Goal: Navigation & Orientation: Find specific page/section

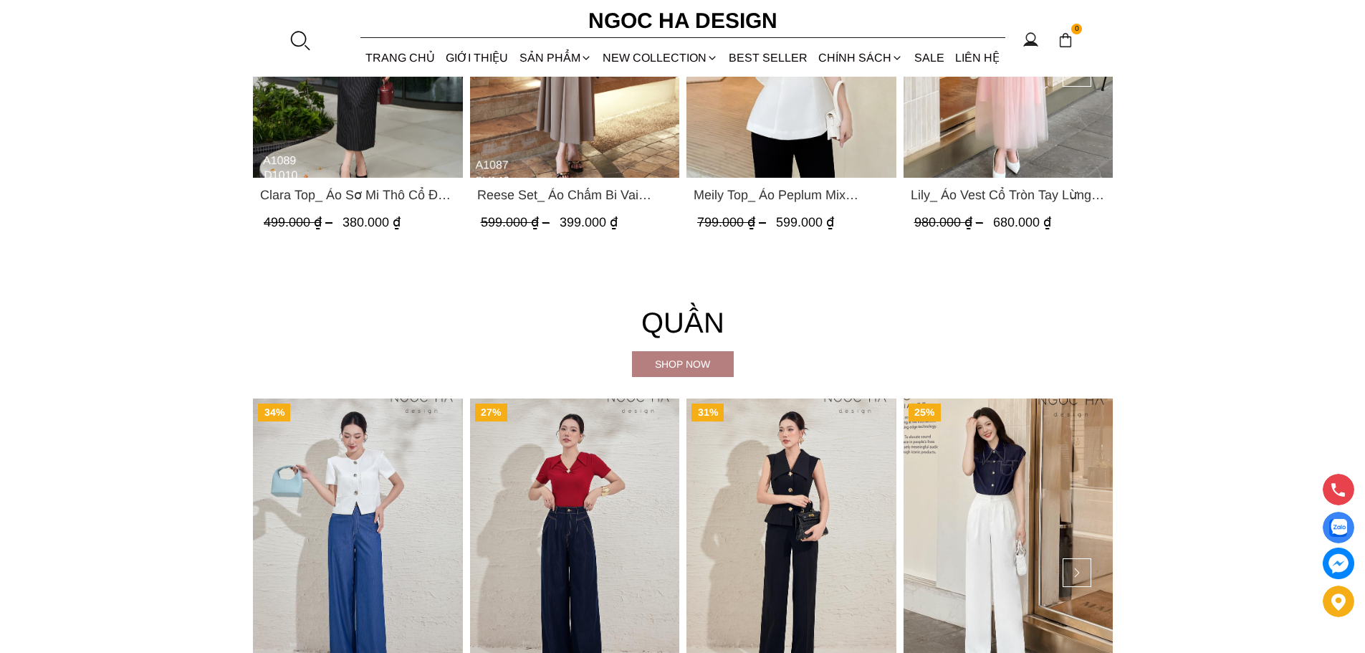
scroll to position [1833, 0]
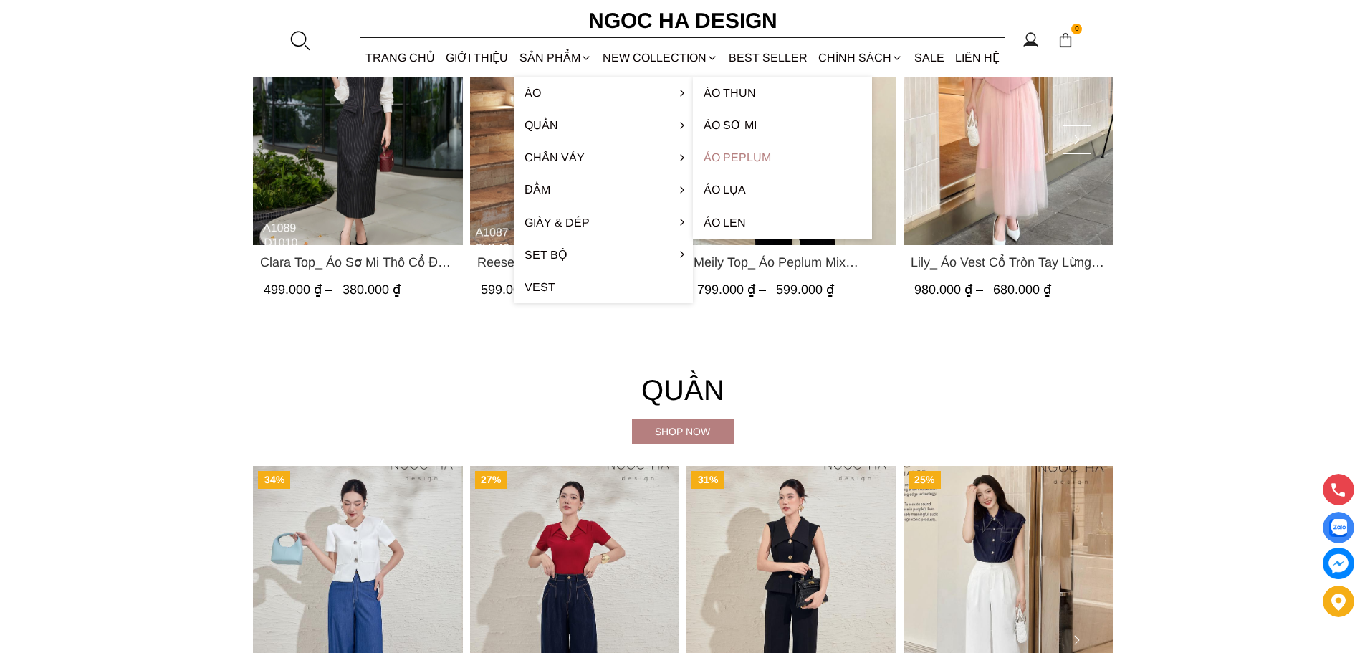
click at [737, 152] on link "Áo Peplum" at bounding box center [782, 157] width 179 height 32
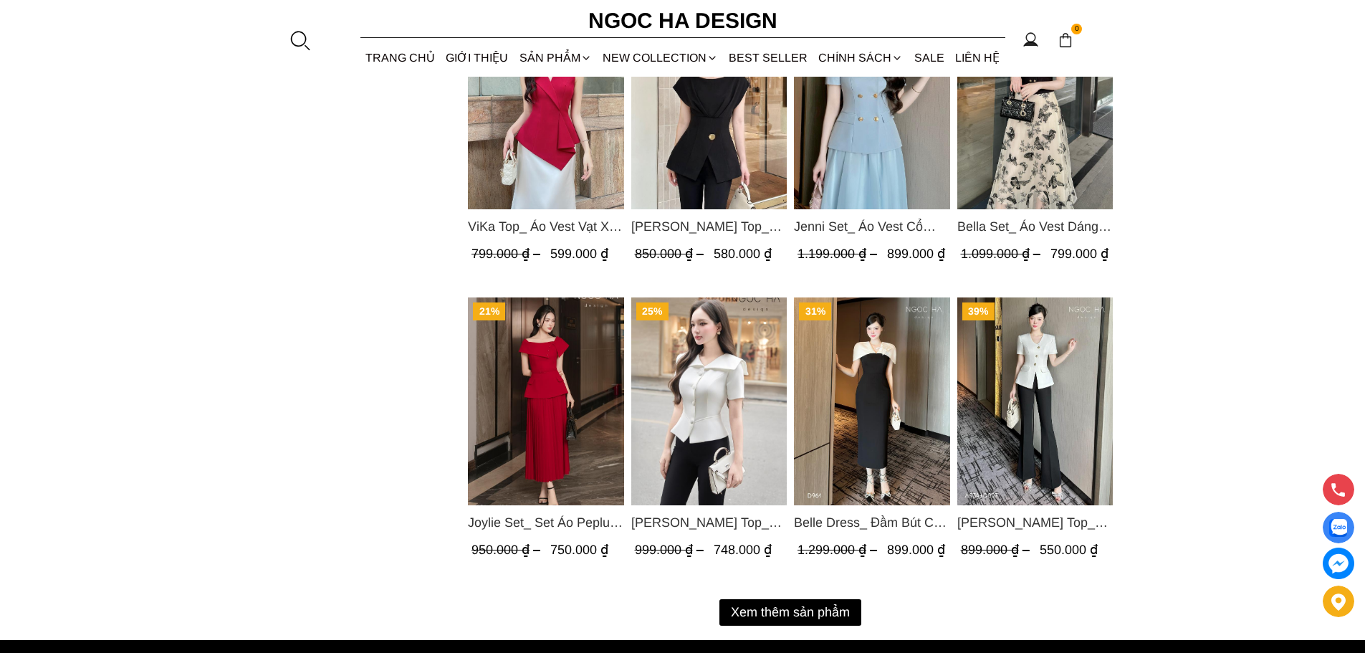
scroll to position [1648, 0]
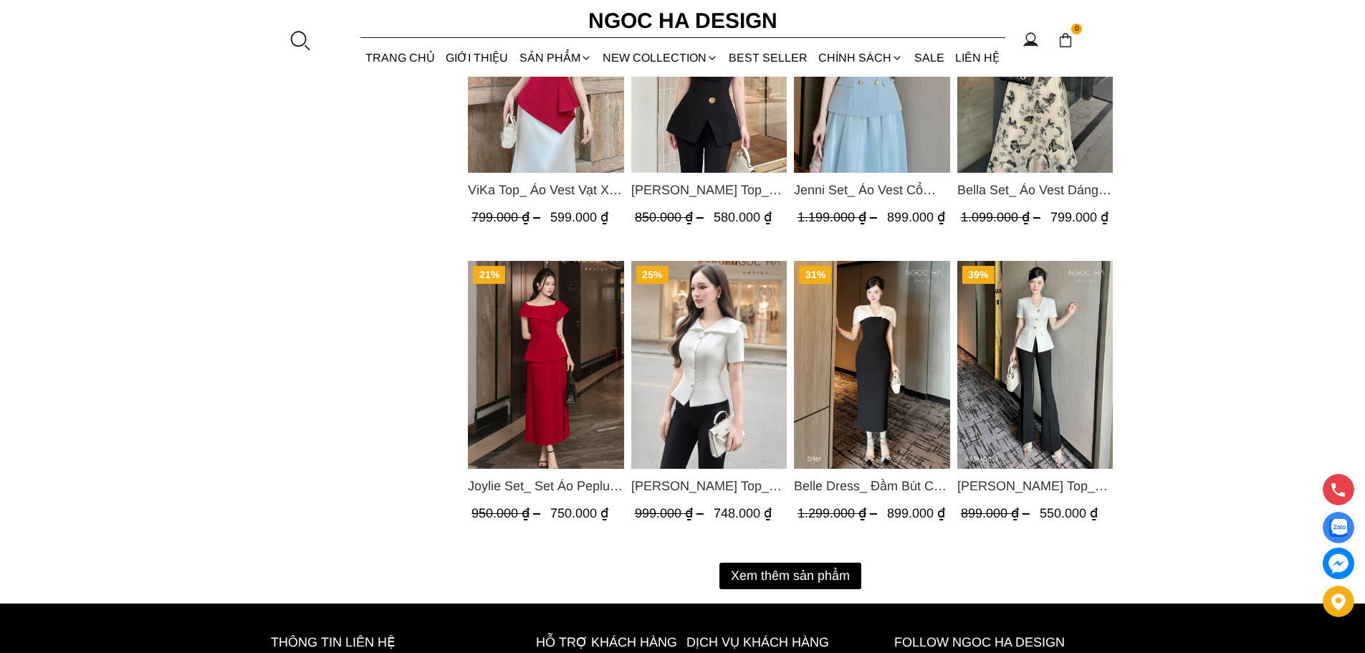
click at [789, 573] on button "Xem thêm sản phẩm" at bounding box center [790, 575] width 142 height 27
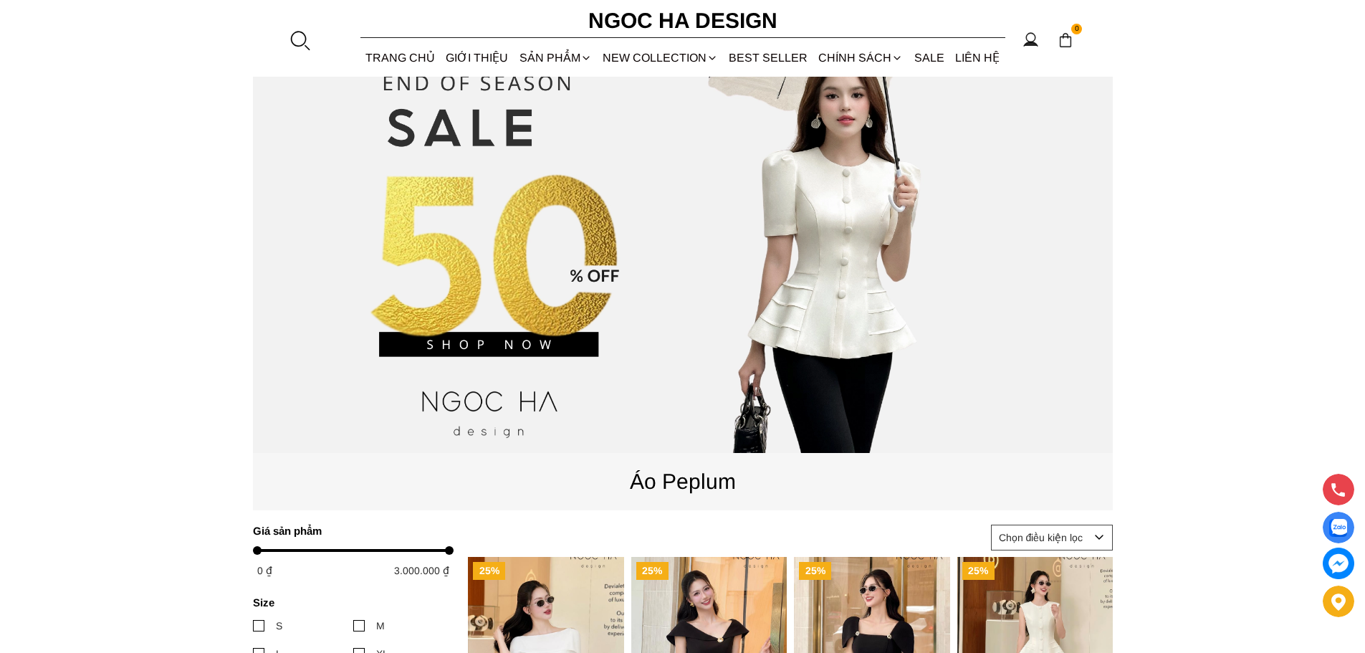
scroll to position [0, 0]
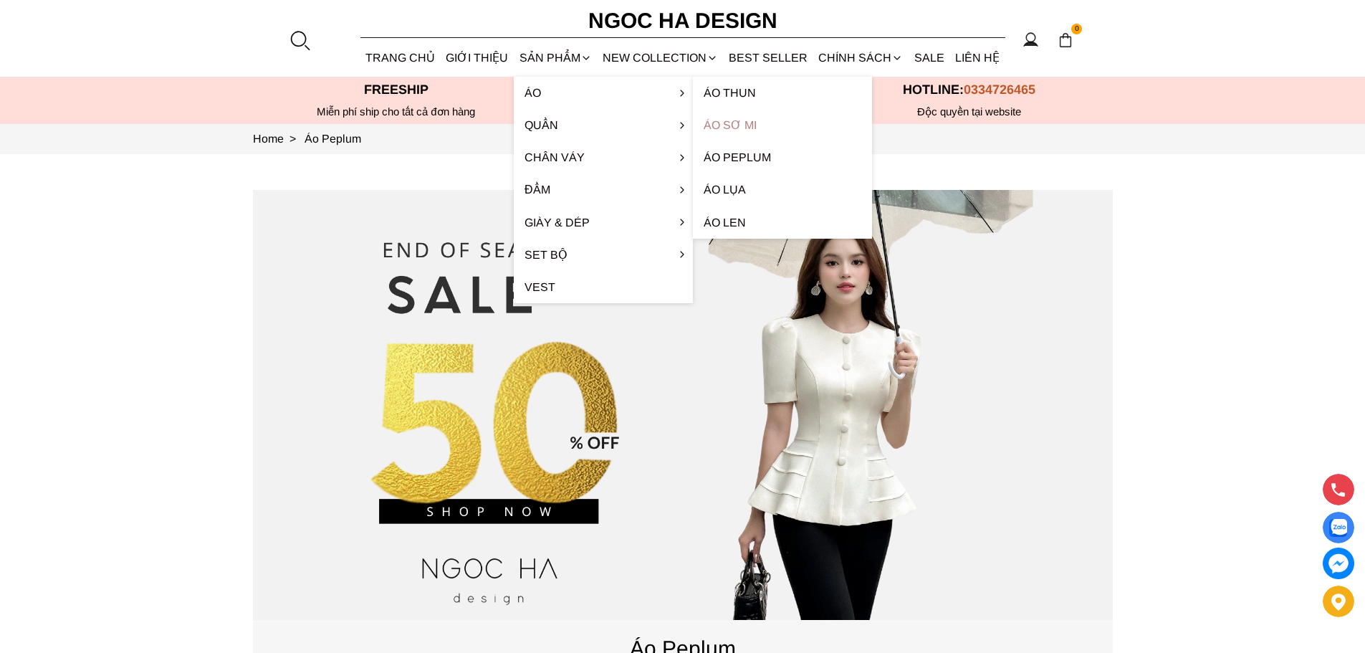
click at [744, 124] on link "Áo sơ mi" at bounding box center [782, 125] width 179 height 32
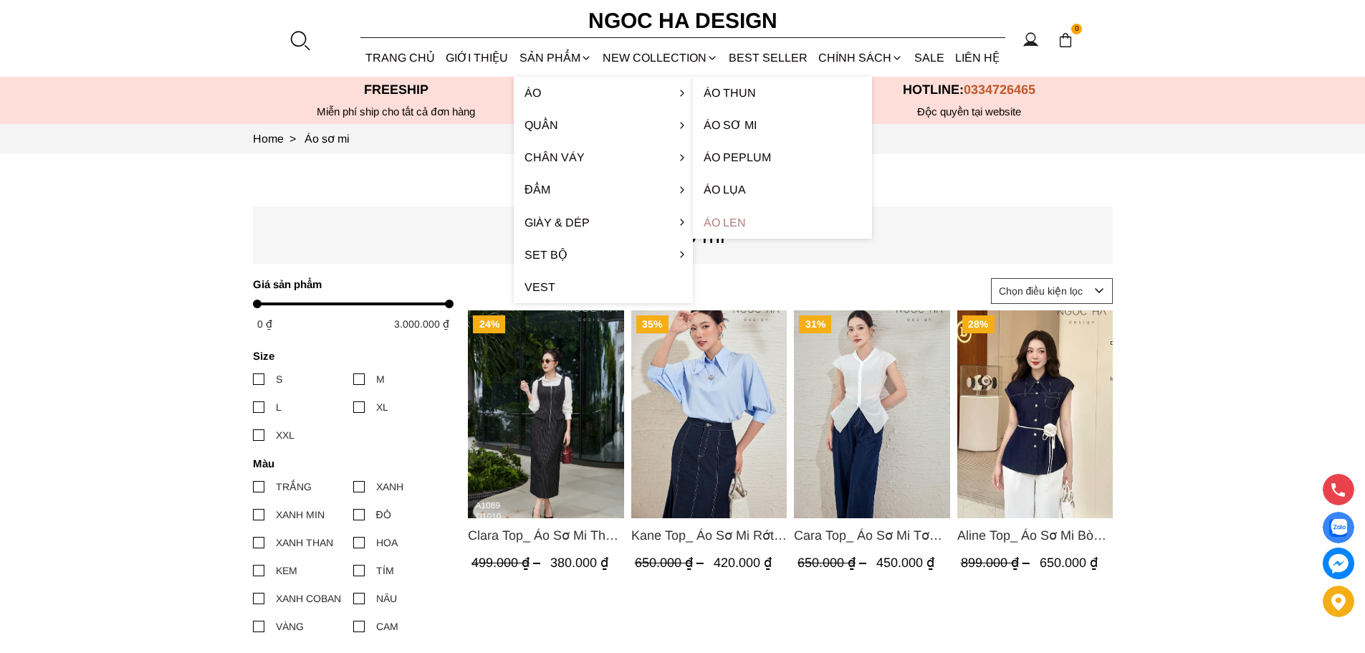
click at [726, 216] on link "Áo len" at bounding box center [782, 222] width 179 height 32
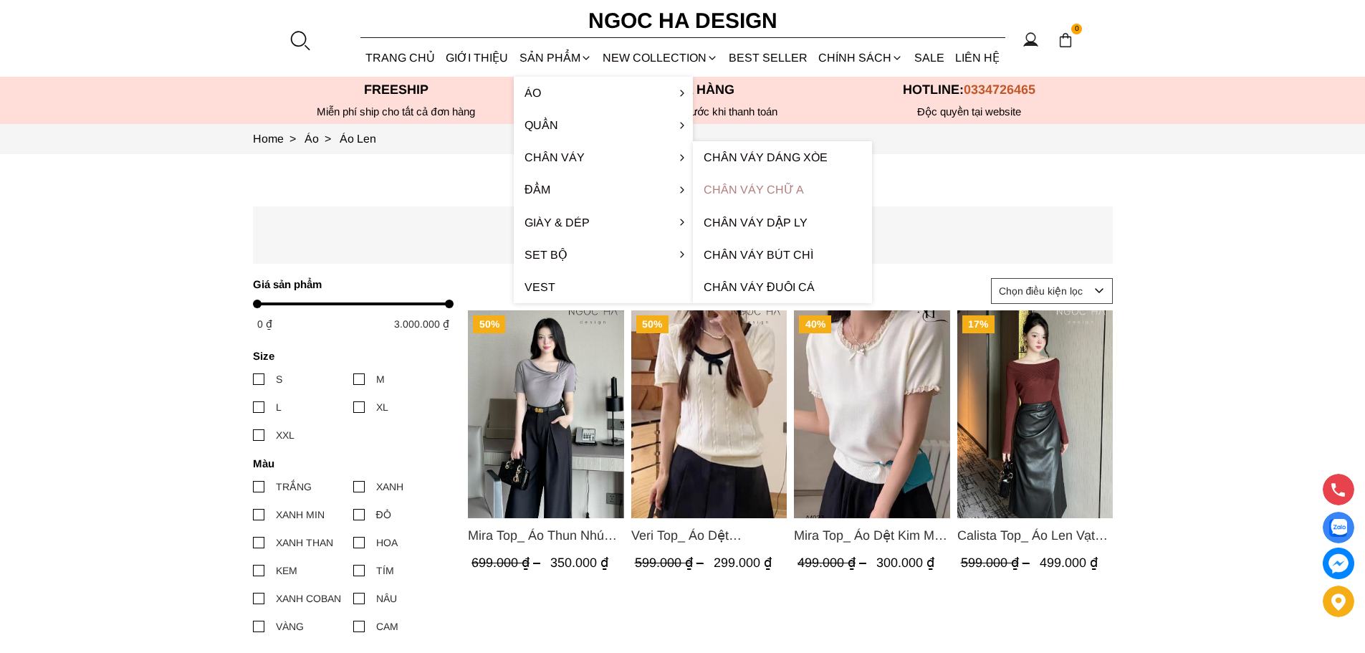
click at [761, 188] on link "Chân váy chữ A" at bounding box center [782, 189] width 179 height 32
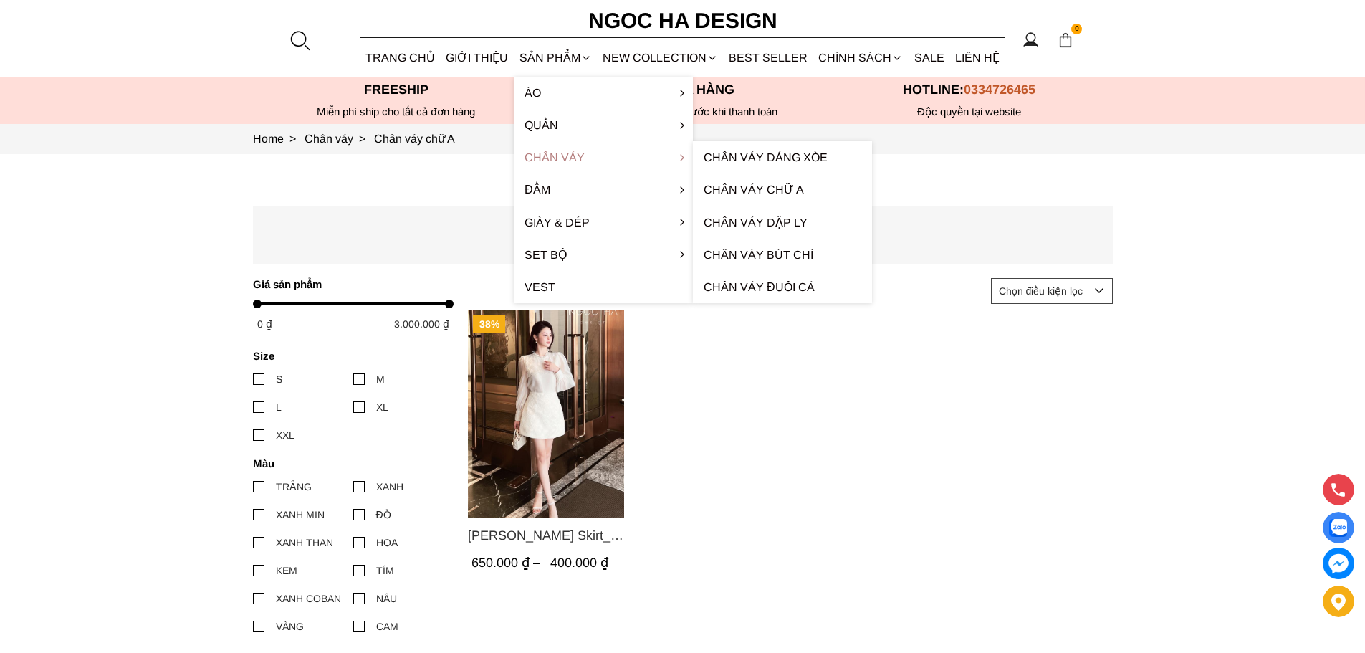
click at [582, 156] on link "Chân váy" at bounding box center [603, 157] width 179 height 32
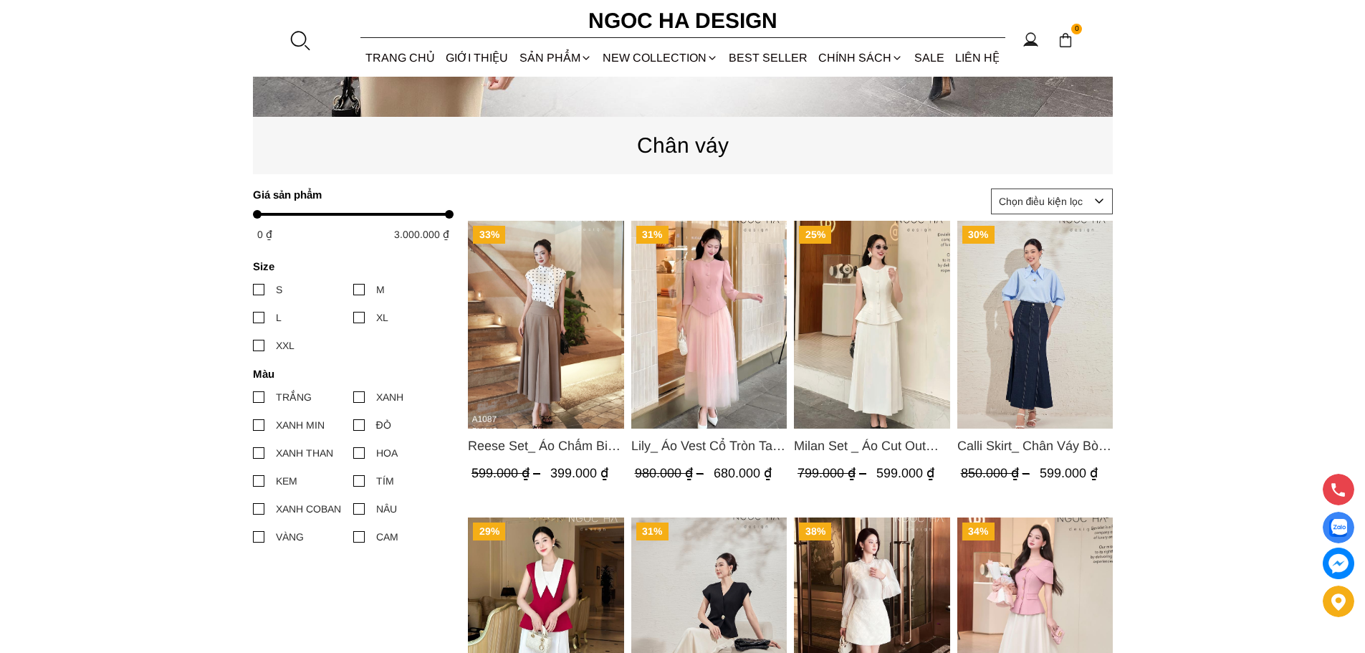
scroll to position [358, 0]
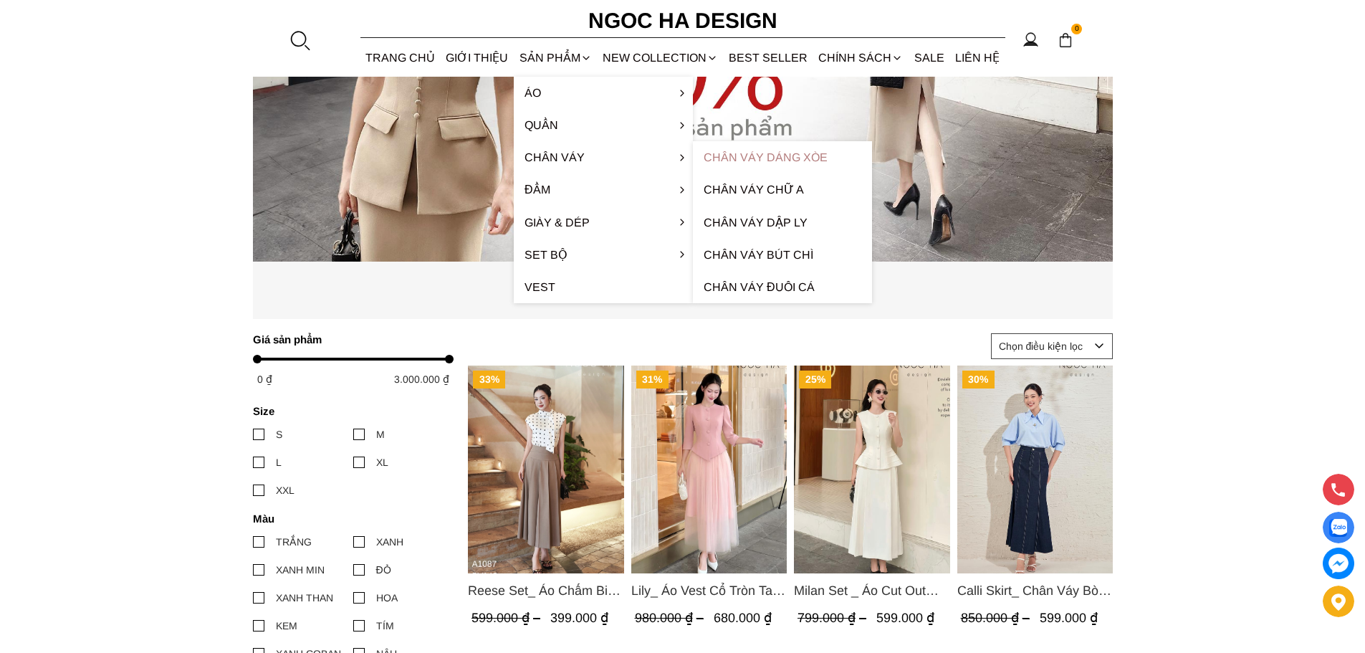
click at [766, 154] on link "Chân váy dáng xòe" at bounding box center [782, 157] width 179 height 32
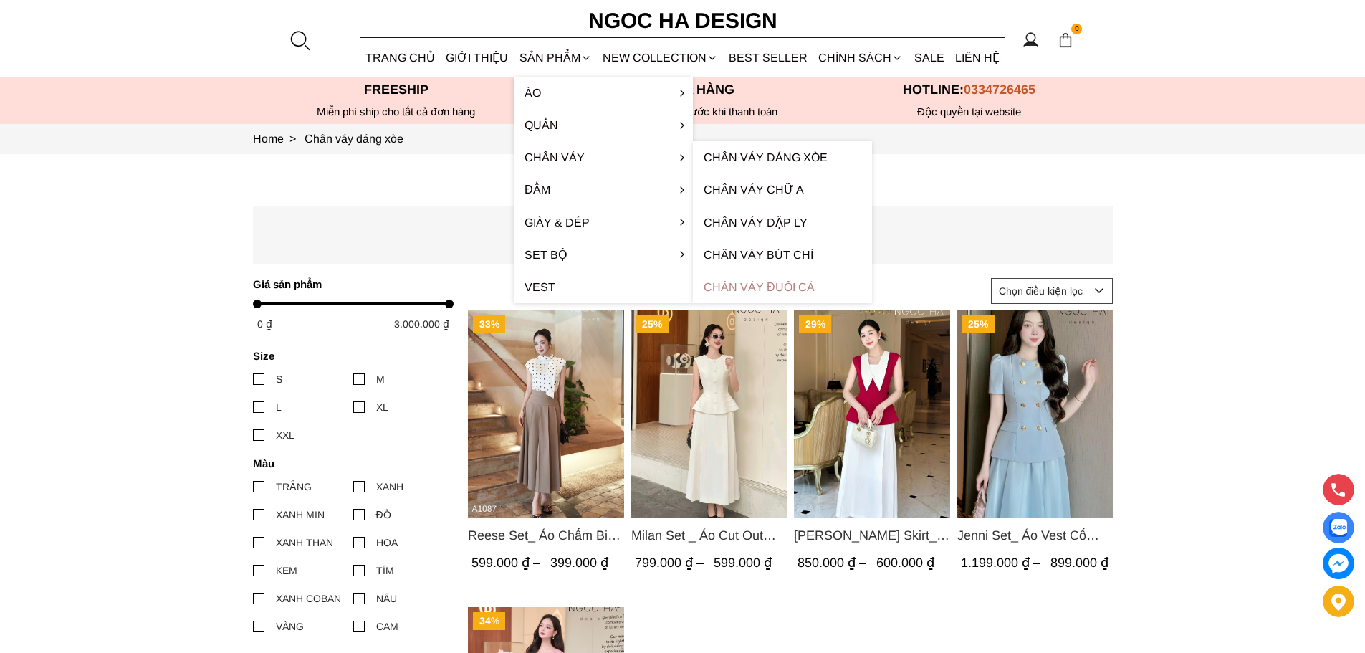
click at [772, 287] on link "Chân váy đuôi cá" at bounding box center [782, 287] width 179 height 32
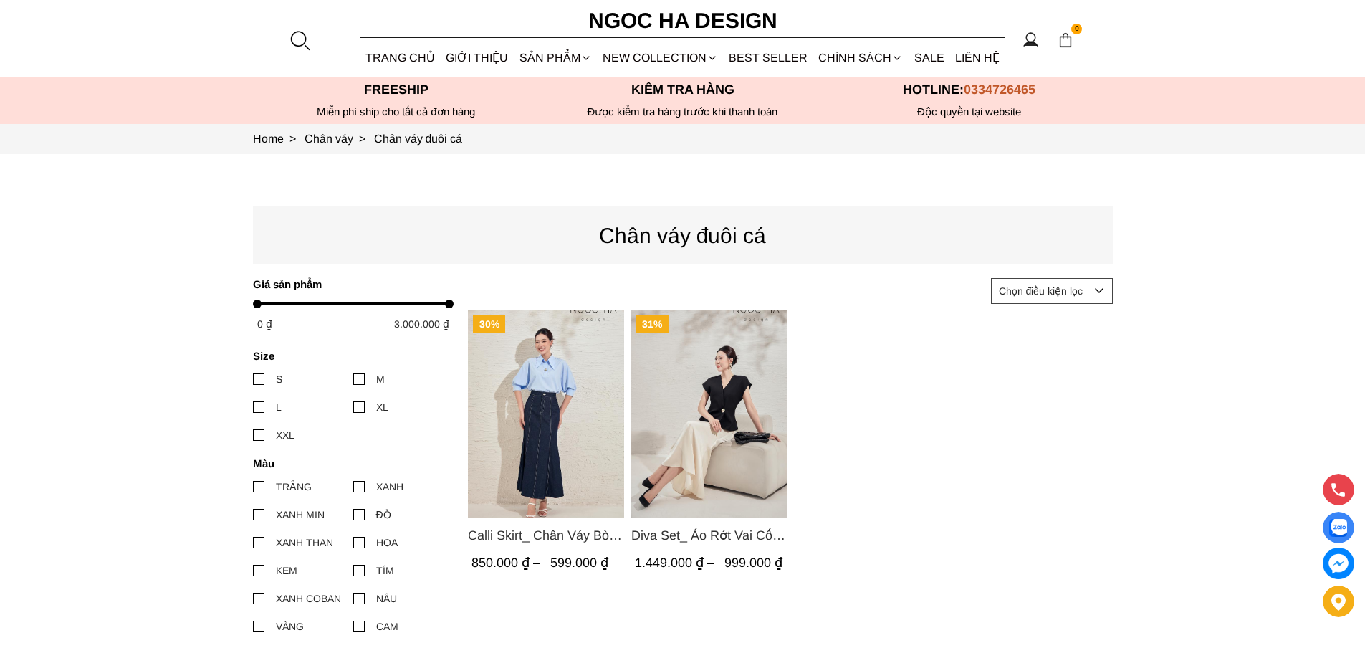
click at [539, 438] on img "Product image - Calli Skirt_ Chân Váy Bò Đuôi Cá May Chỉ Nổi CV137" at bounding box center [546, 414] width 156 height 208
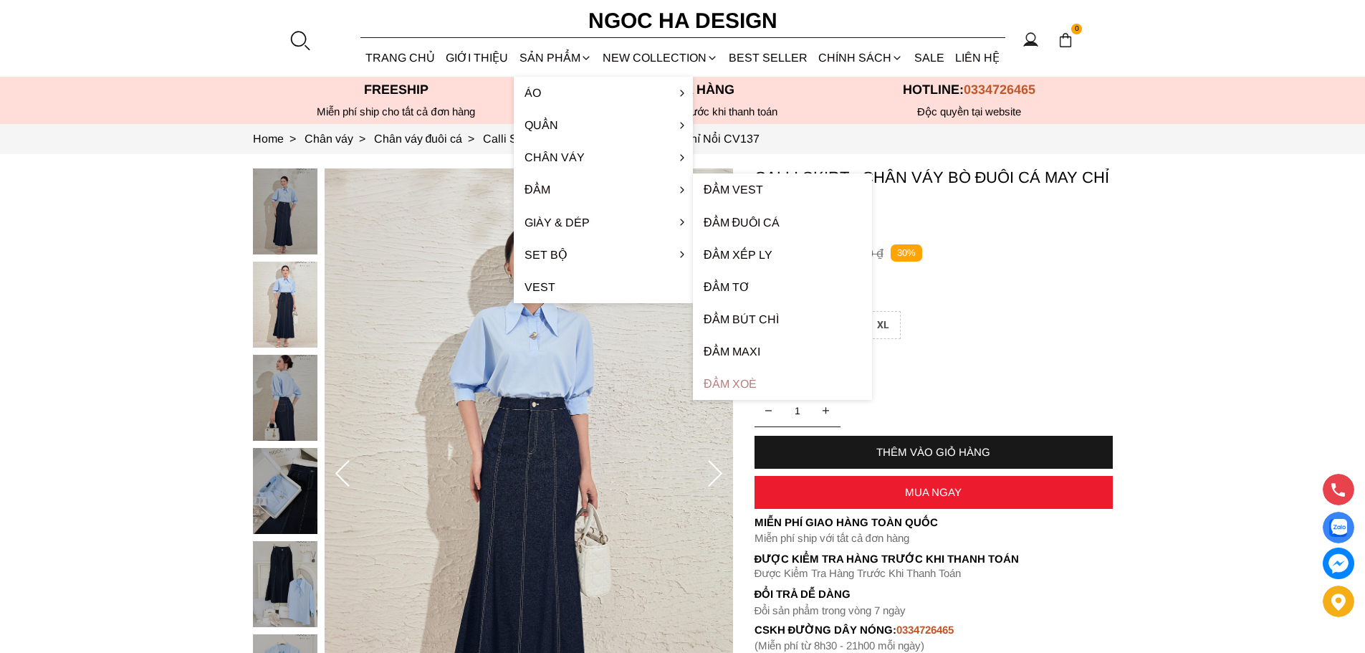
click at [749, 386] on link "Đầm xoè" at bounding box center [782, 383] width 179 height 32
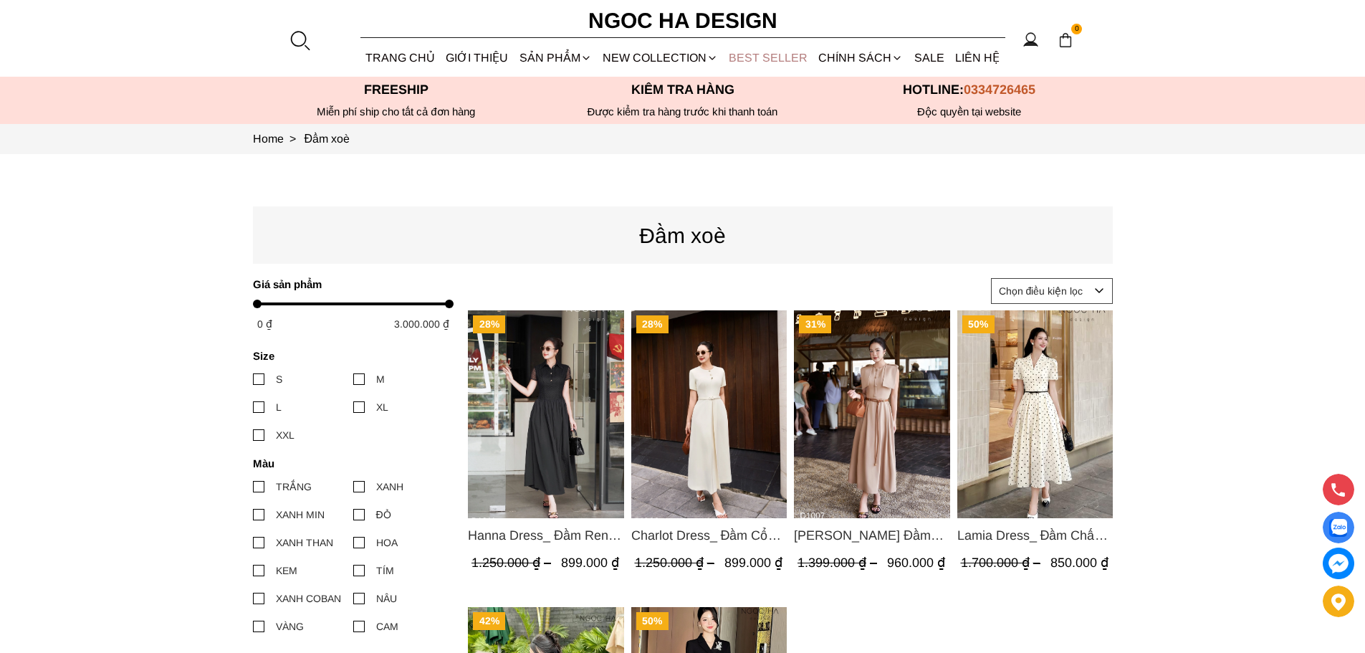
click at [774, 59] on link "BEST SELLER" at bounding box center [768, 58] width 90 height 38
